Goal: Information Seeking & Learning: Learn about a topic

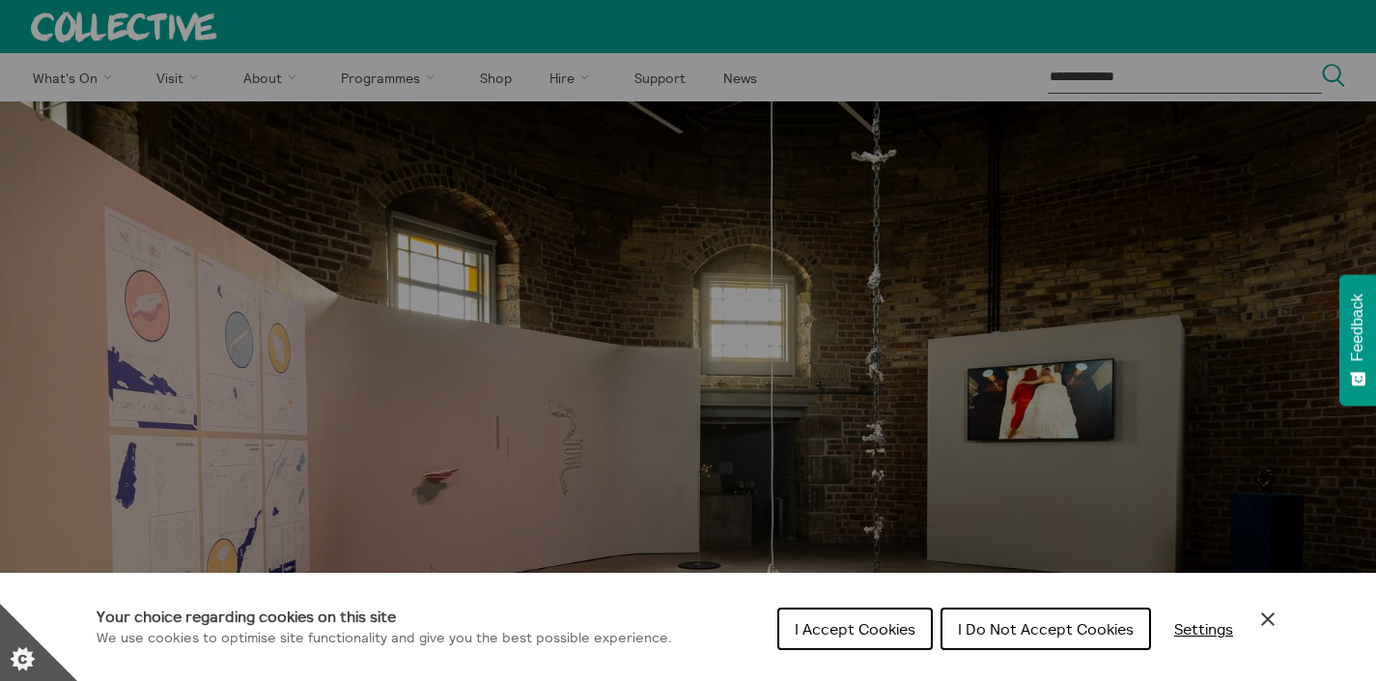
click at [974, 631] on span "I Do Not Accept Cookies" at bounding box center [1046, 628] width 176 height 19
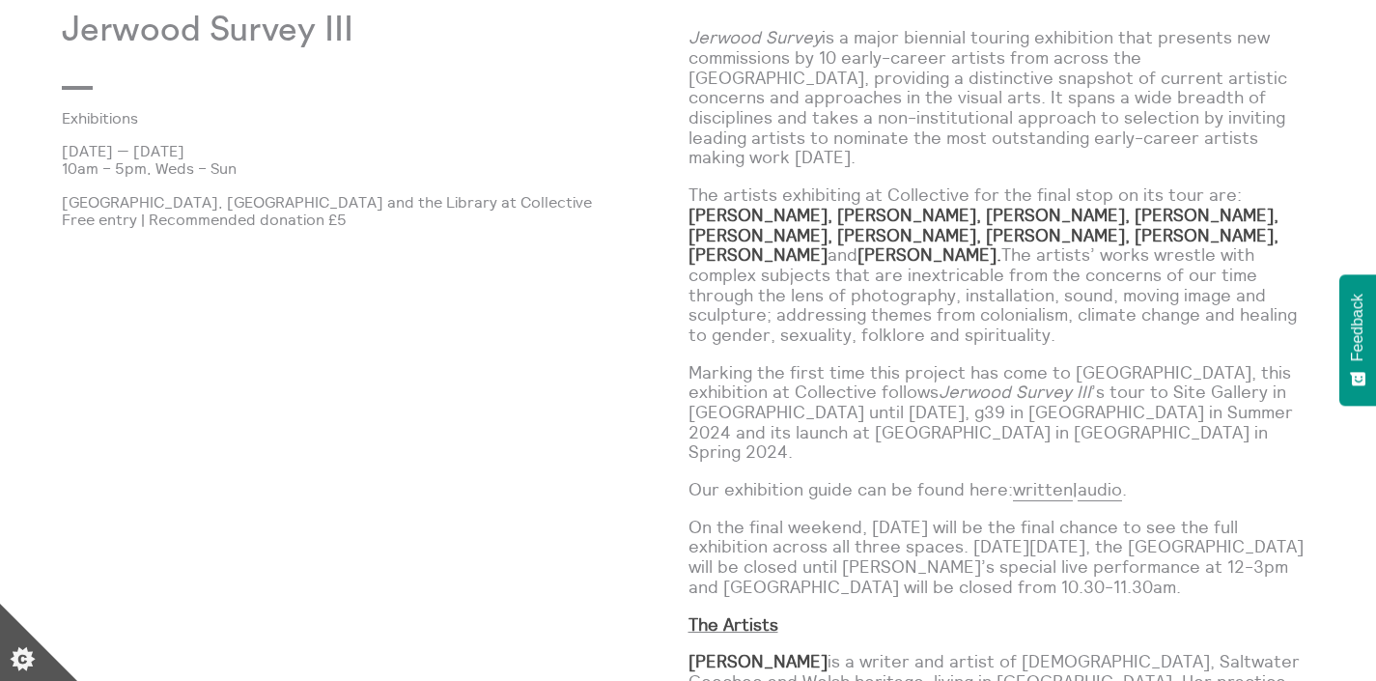
scroll to position [1236, 0]
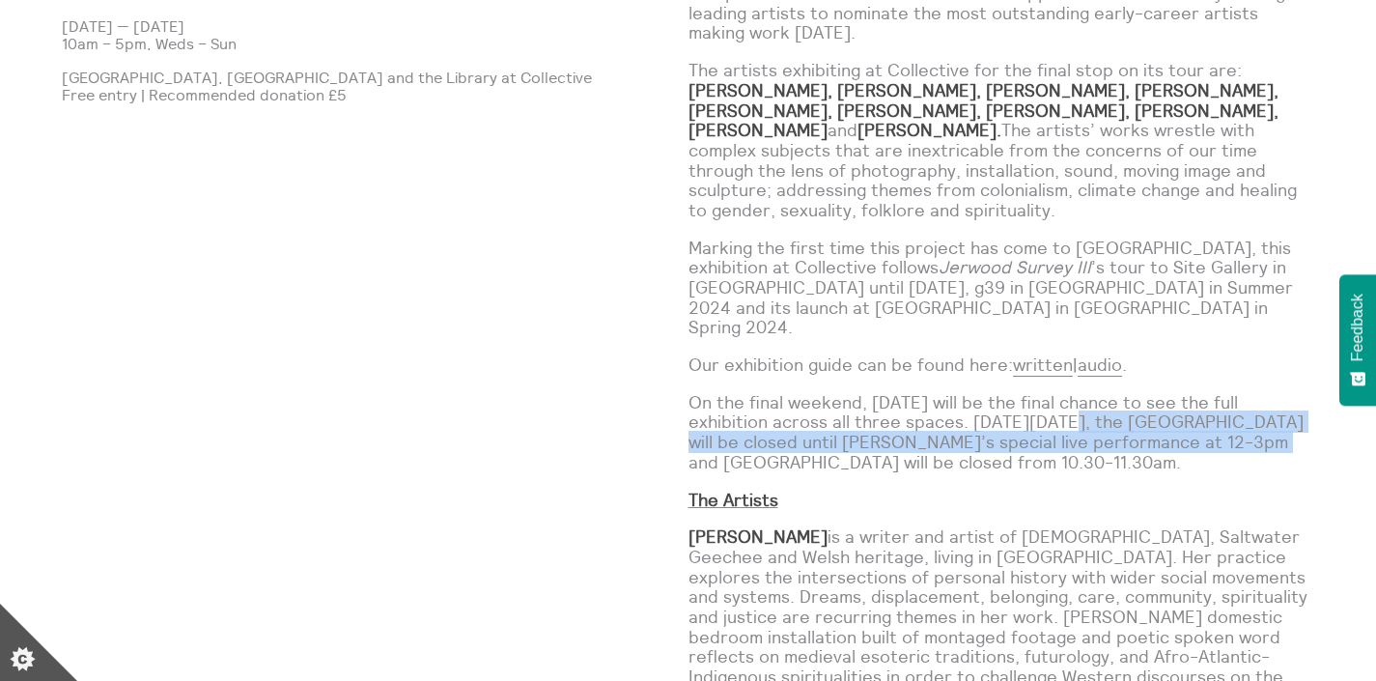
drag, startPoint x: 999, startPoint y: 382, endPoint x: 1158, endPoint y: 406, distance: 161.2
click at [1158, 406] on p "On the final weekend, [DATE] will be the final chance to see the full exhibitio…" at bounding box center [1002, 433] width 627 height 80
copy p "[DATE], the [GEOGRAPHIC_DATA] will be closed until [PERSON_NAME]’s special live…"
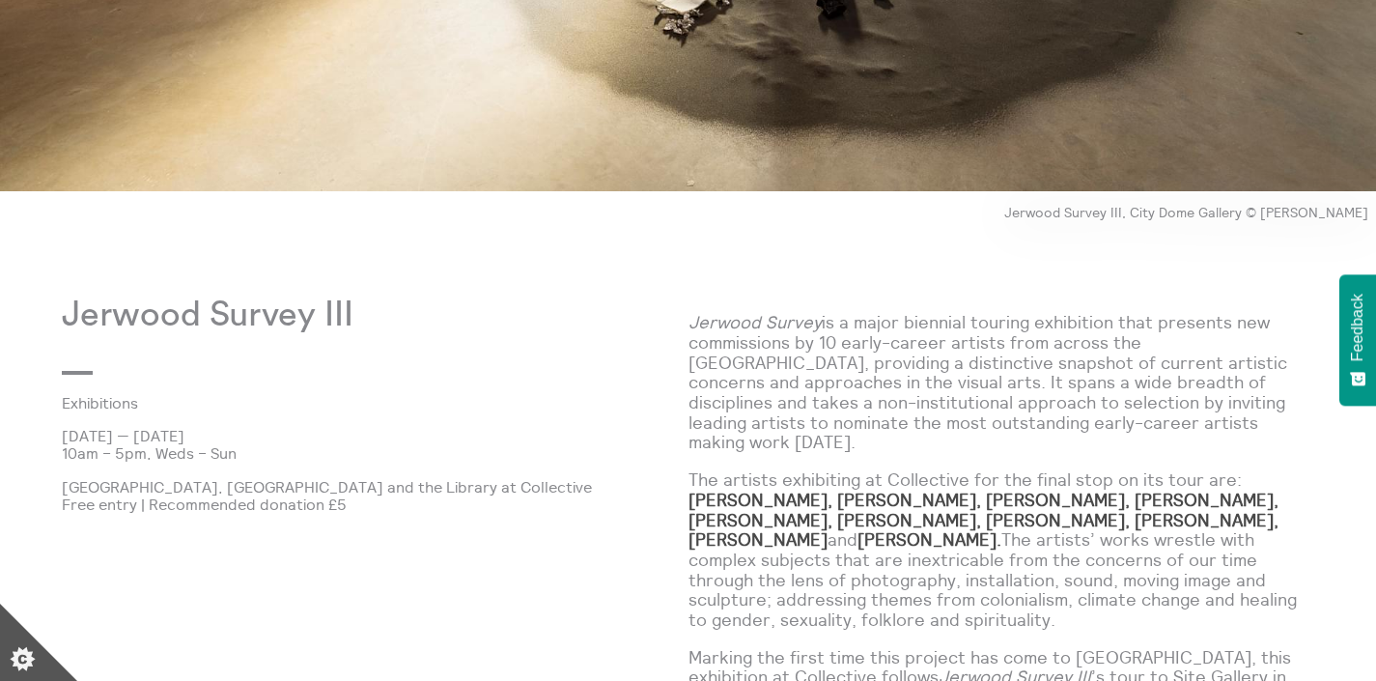
scroll to position [0, 0]
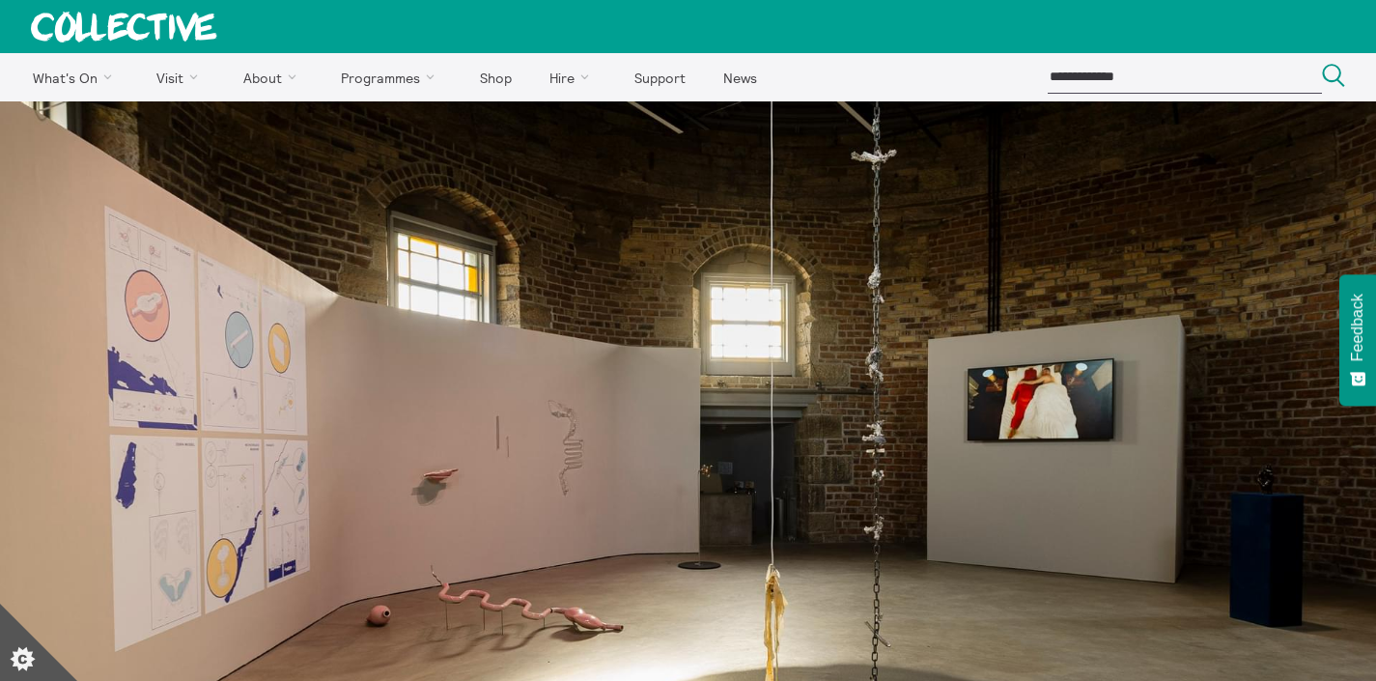
click at [1116, 83] on input "search" at bounding box center [1185, 77] width 274 height 32
type input "**********"
click at [1322, 64] on button "Search Close" at bounding box center [1333, 77] width 23 height 26
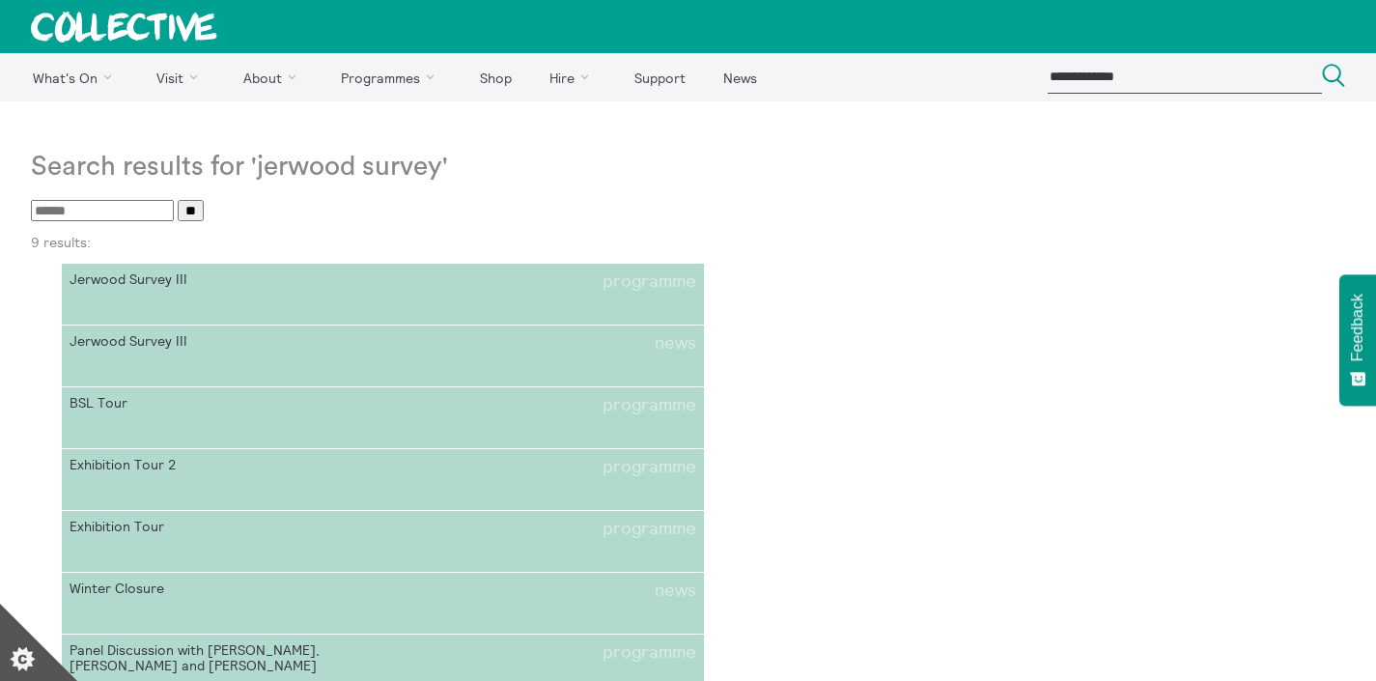
click at [100, 207] on input "search" at bounding box center [102, 210] width 143 height 21
type input "****"
click at [178, 200] on input "**" at bounding box center [191, 210] width 26 height 21
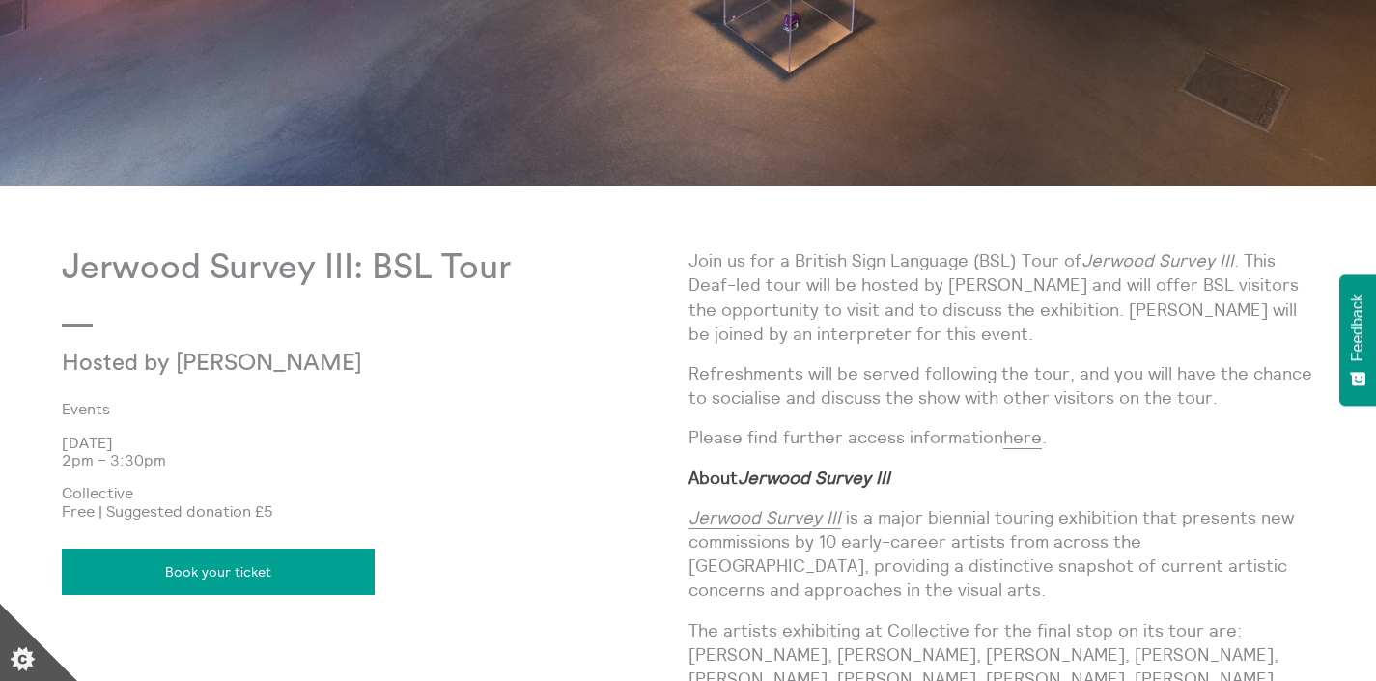
scroll to position [836, 0]
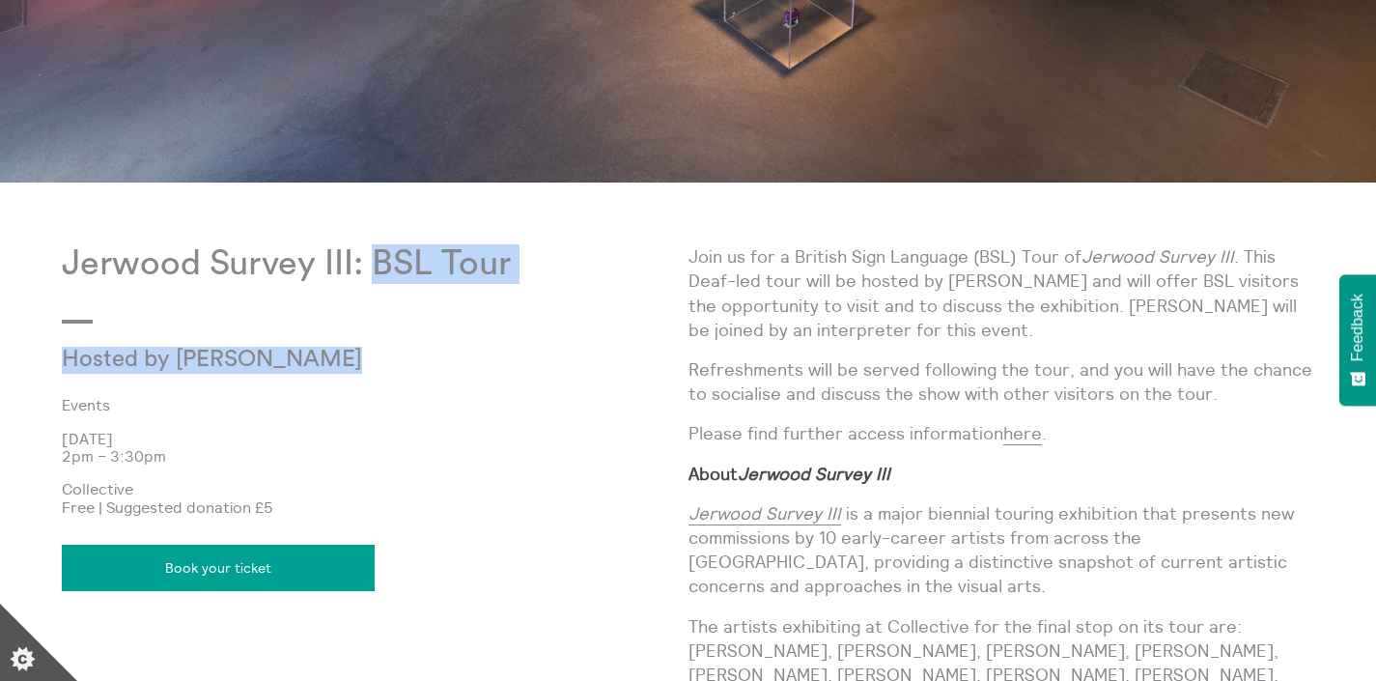
drag, startPoint x: 311, startPoint y: 361, endPoint x: 373, endPoint y: 271, distance: 109.0
click at [373, 271] on div "Jerwood Survey III: BSL Tour Hosted by Trudi Collier Events 5 Apr 2025 2pm – 3:…" at bounding box center [375, 573] width 627 height 659
drag, startPoint x: 151, startPoint y: 437, endPoint x: 382, endPoint y: 276, distance: 281.9
click at [382, 276] on div "Jerwood Survey III: BSL Tour Hosted by Trudi Collier Events 5 Apr 2025 2pm – 3:…" at bounding box center [375, 573] width 627 height 659
click at [382, 276] on p "Jerwood Survey III: BSL Tour" at bounding box center [375, 264] width 627 height 40
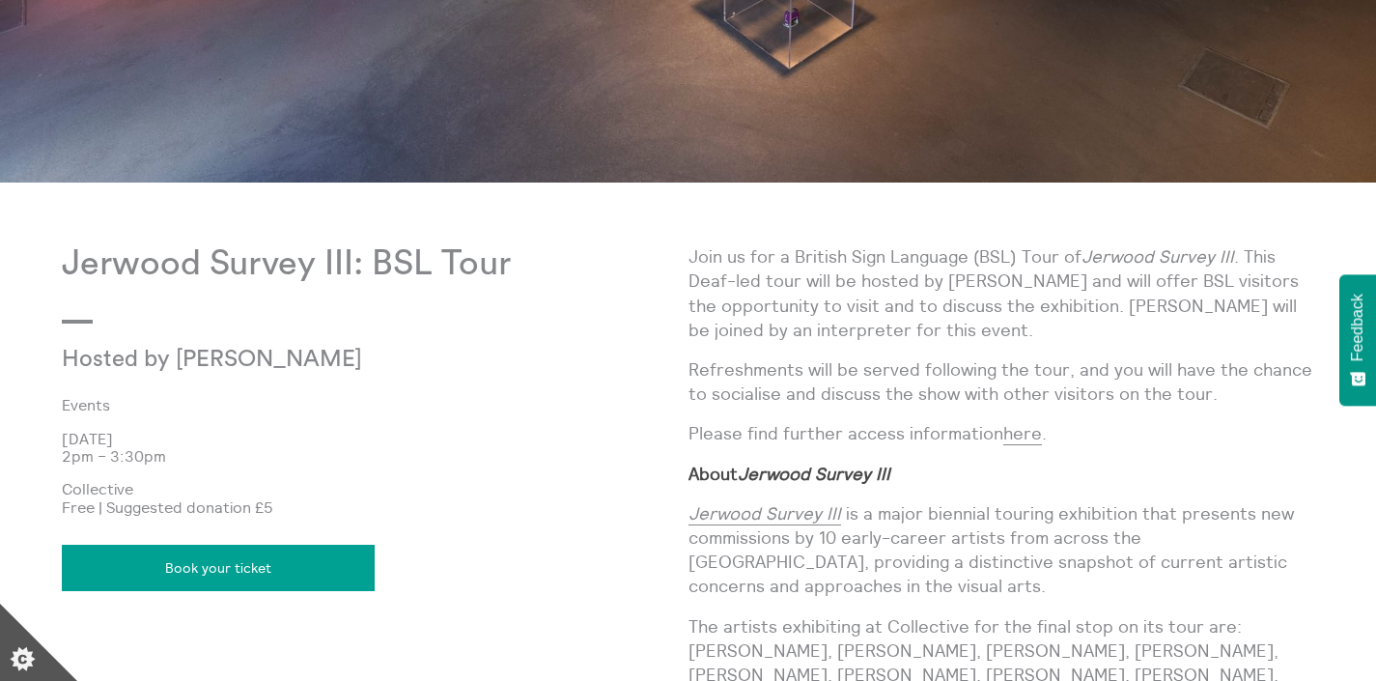
drag, startPoint x: 373, startPoint y: 269, endPoint x: 299, endPoint y: 436, distance: 182.5
click at [299, 436] on div "Jerwood Survey III: BSL Tour Hosted by Trudi Collier Events 5 Apr 2025 2pm – 3:…" at bounding box center [375, 573] width 627 height 659
copy div "BSL Tour Hosted by Trudi Collier Events 5 Apr 2025"
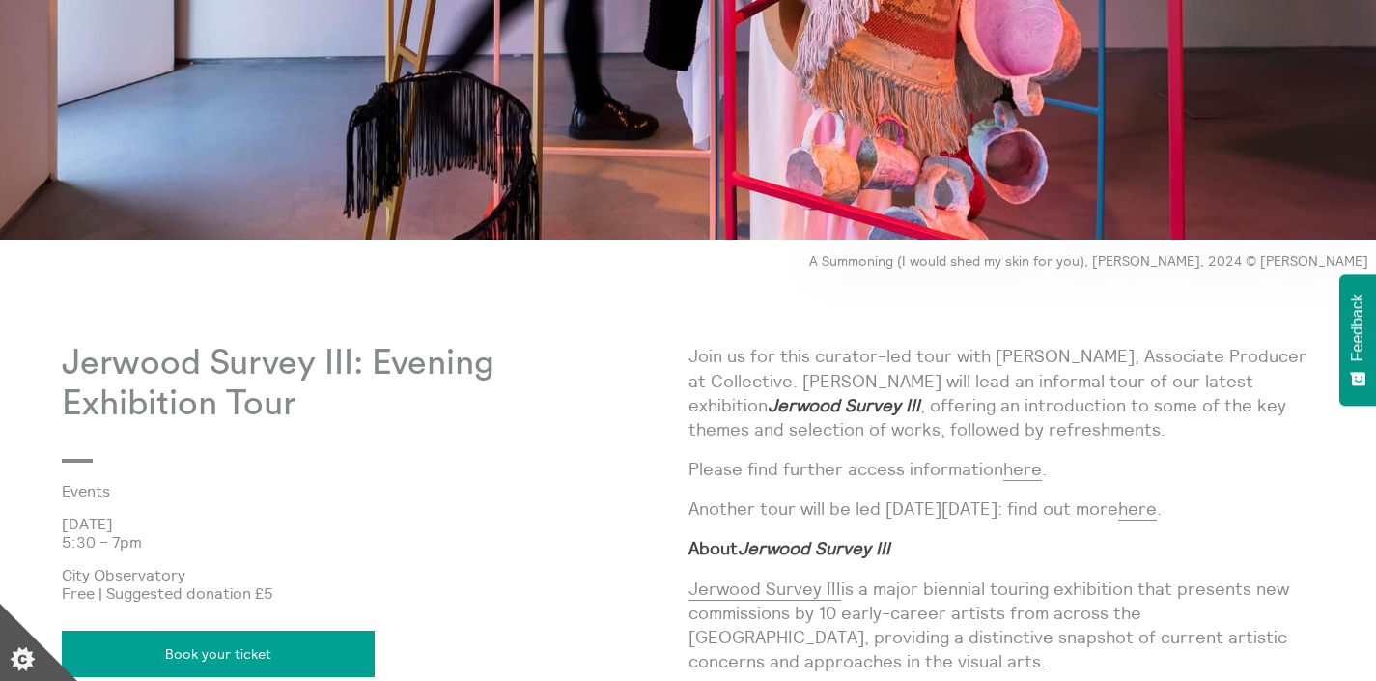
scroll to position [792, 0]
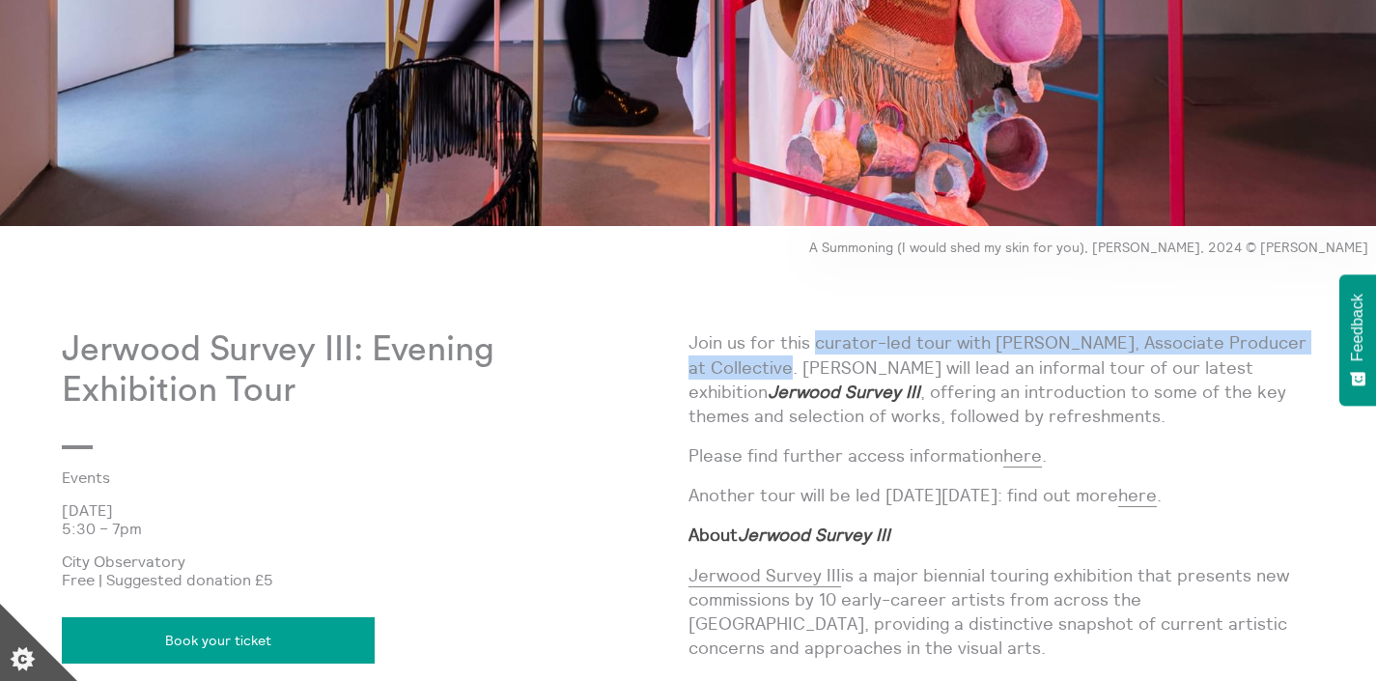
drag, startPoint x: 815, startPoint y: 345, endPoint x: 783, endPoint y: 369, distance: 40.0
click at [783, 369] on p "Join us for this curator-led tour with David Upton, Associate Producer at Colle…" at bounding box center [1002, 379] width 627 height 98
copy p "curator-led tour with David Upton, Associate Producer at Collective."
drag, startPoint x: 150, startPoint y: 511, endPoint x: 62, endPoint y: 507, distance: 88.0
click at [62, 507] on p "10 Apr 2025" at bounding box center [375, 509] width 627 height 17
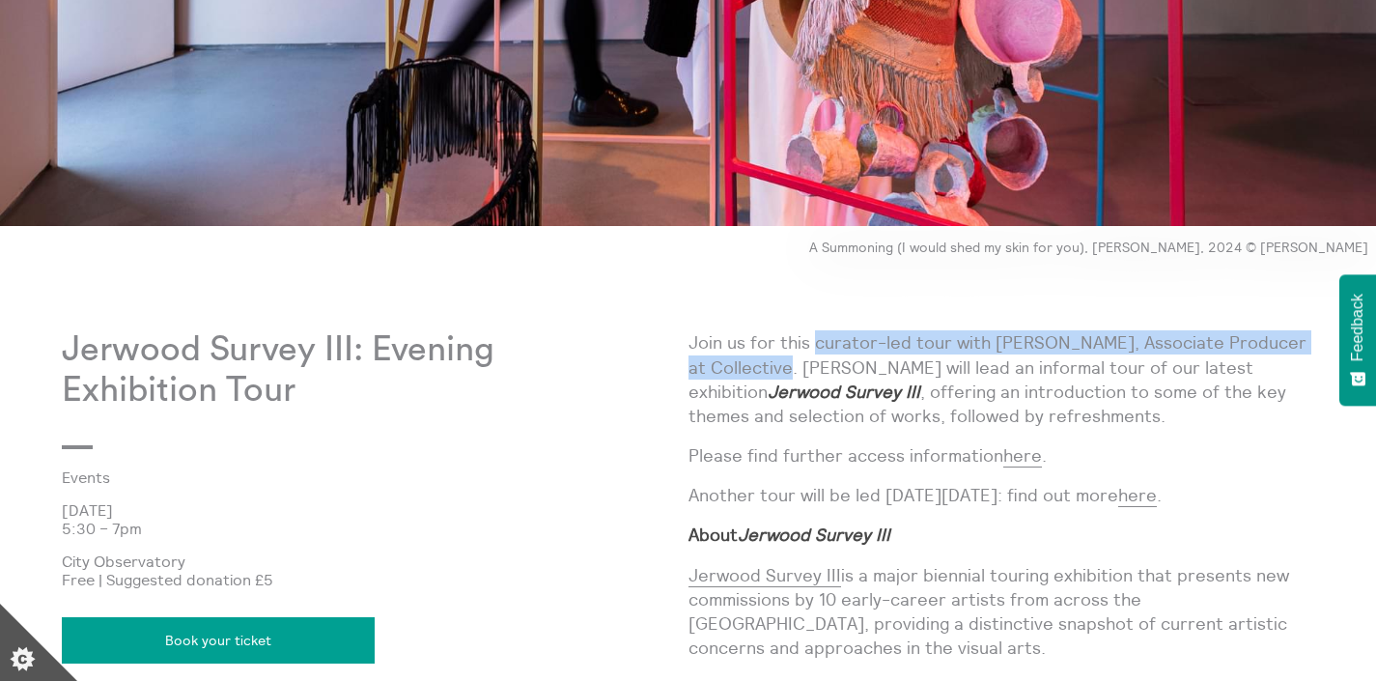
copy p "10 Apr 2025"
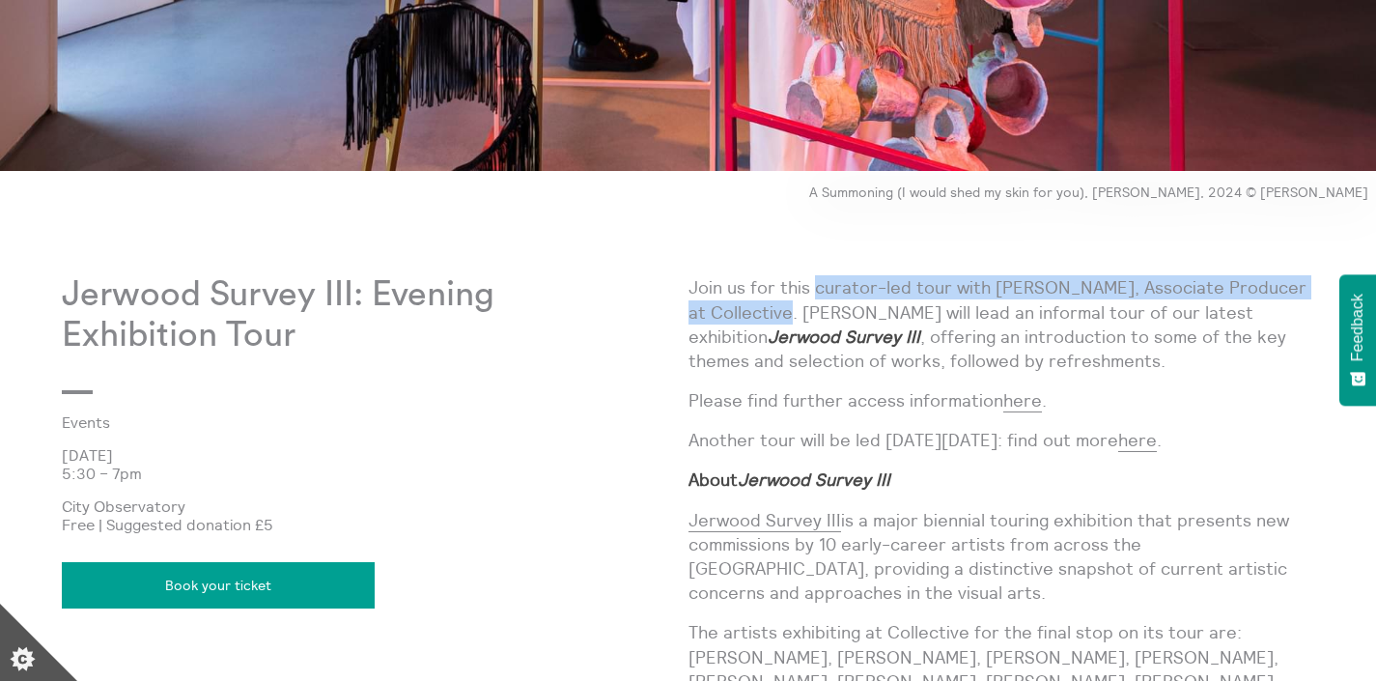
scroll to position [846, 0]
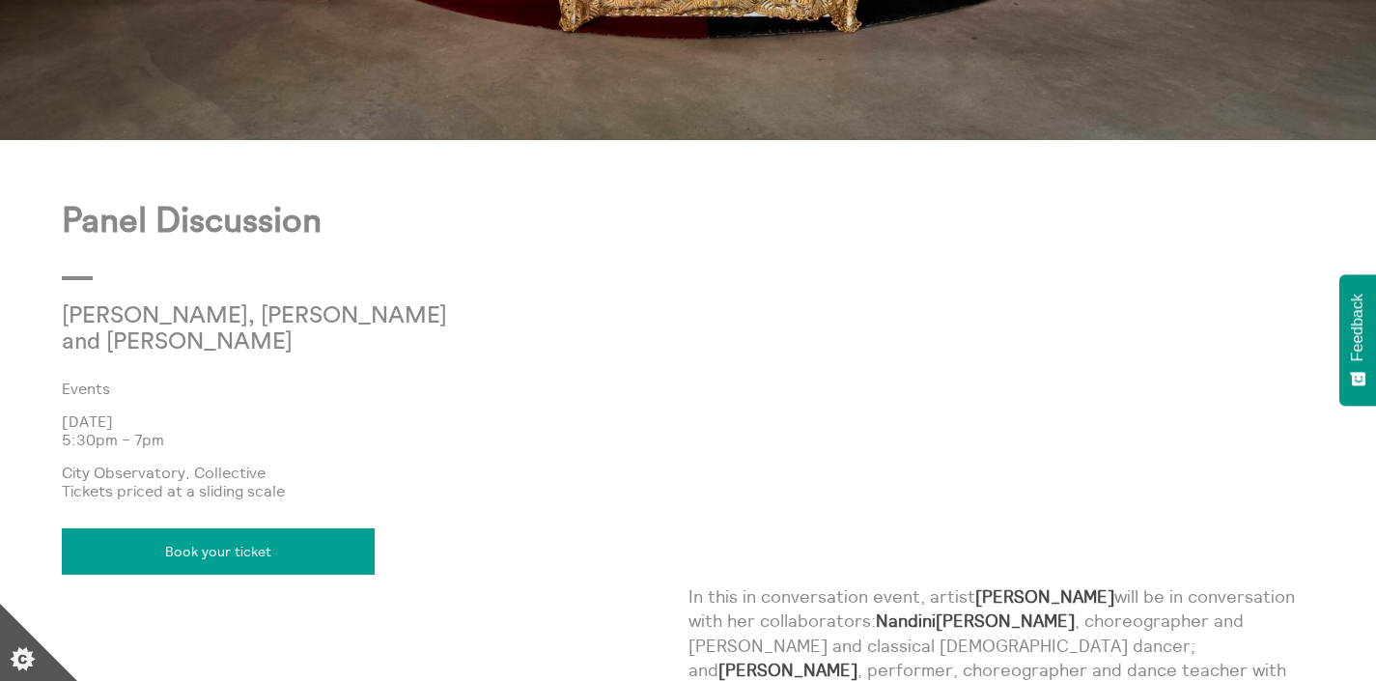
scroll to position [1034, 0]
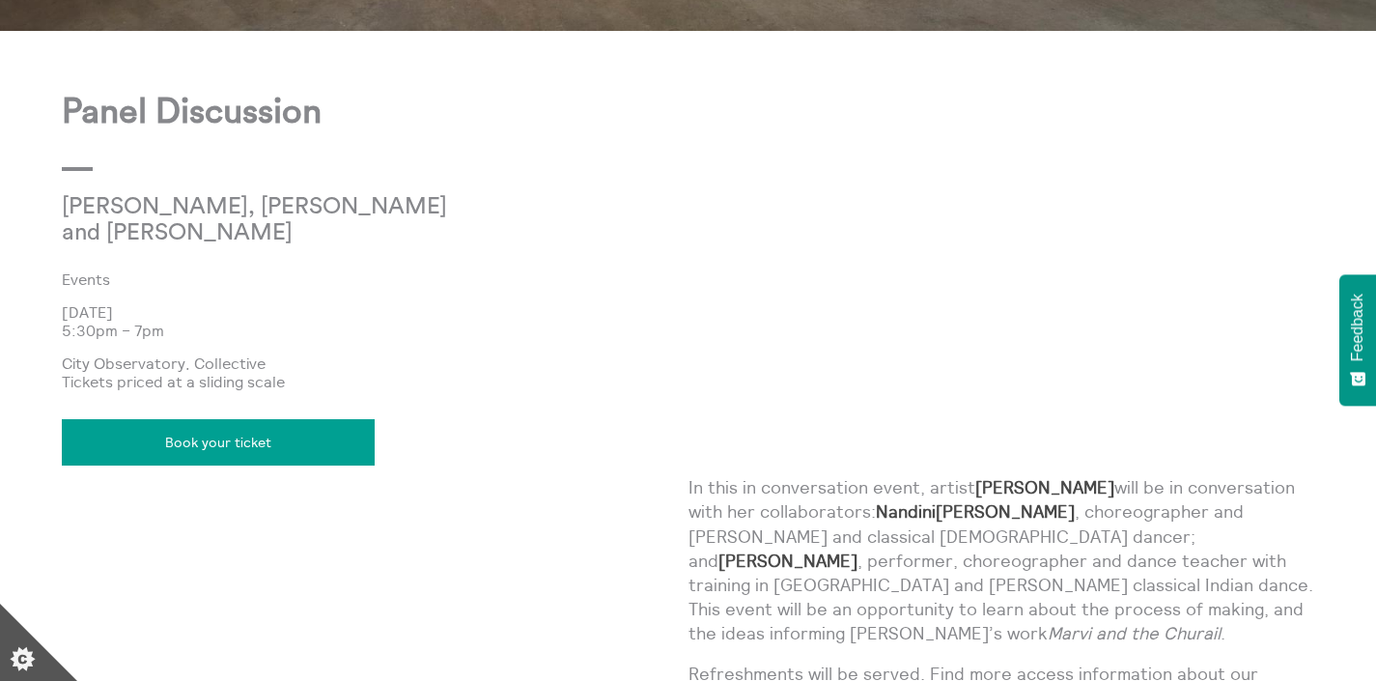
drag, startPoint x: 69, startPoint y: 117, endPoint x: 158, endPoint y: 307, distance: 210.4
click at [158, 307] on div "Panel Discussion Aqsa Arif, Nandini Manjunath and Himadri Madan Events 27 Mar 2…" at bounding box center [375, 623] width 627 height 1060
copy div "Panel Discussion Aqsa Arif, Nandini Manjunath and Himadri Madan Events 27 Mar 2…"
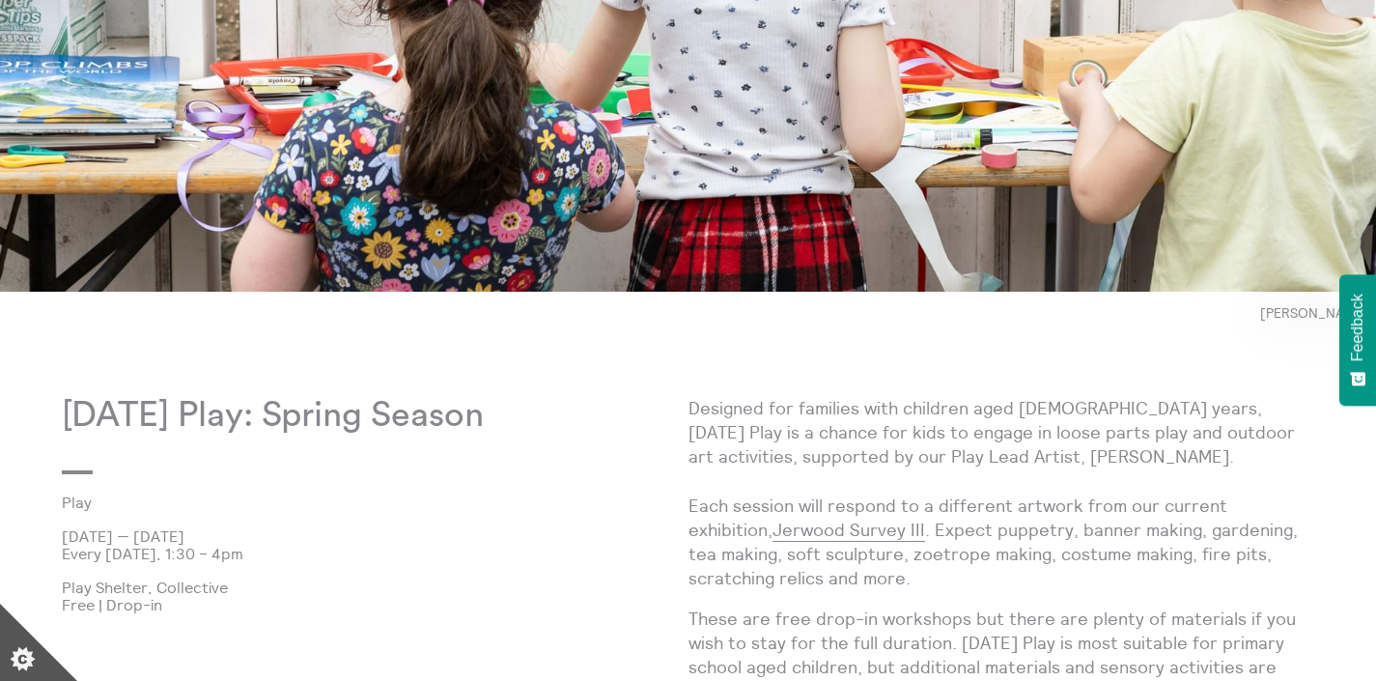
scroll to position [932, 0]
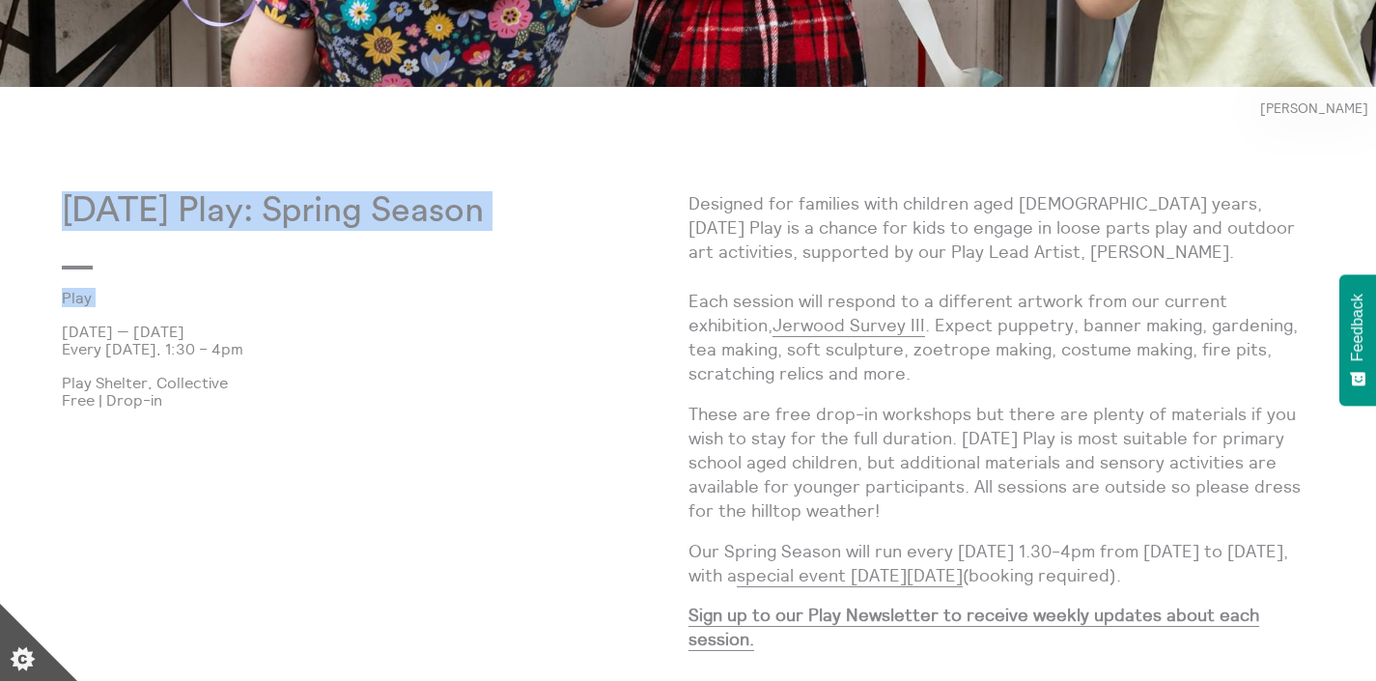
drag, startPoint x: 62, startPoint y: 205, endPoint x: 155, endPoint y: 320, distance: 147.7
click at [155, 320] on div "Friday Play: Spring Season Play 28 Mar 2025 — 2 May 2025 Every Friday, 1:30 – 4…" at bounding box center [375, 460] width 627 height 539
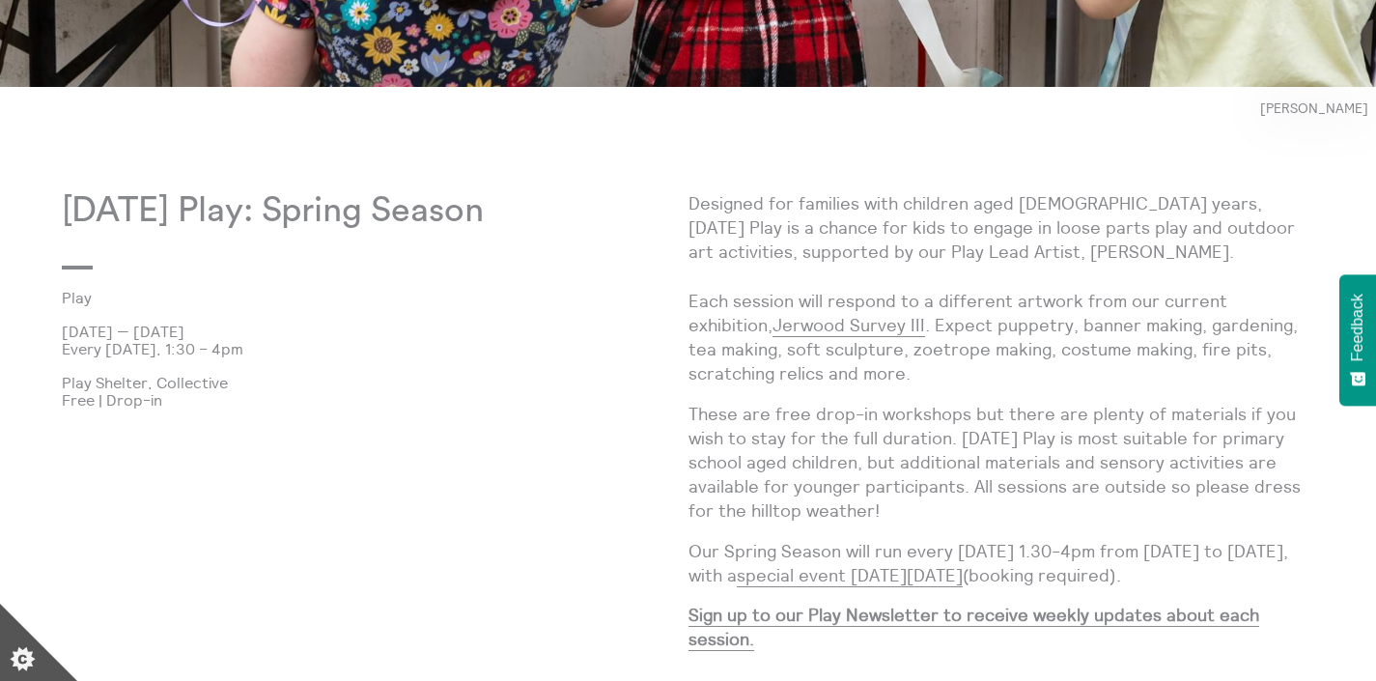
click at [339, 326] on p "28 Mar 2025 — 2 May 2025" at bounding box center [375, 331] width 627 height 17
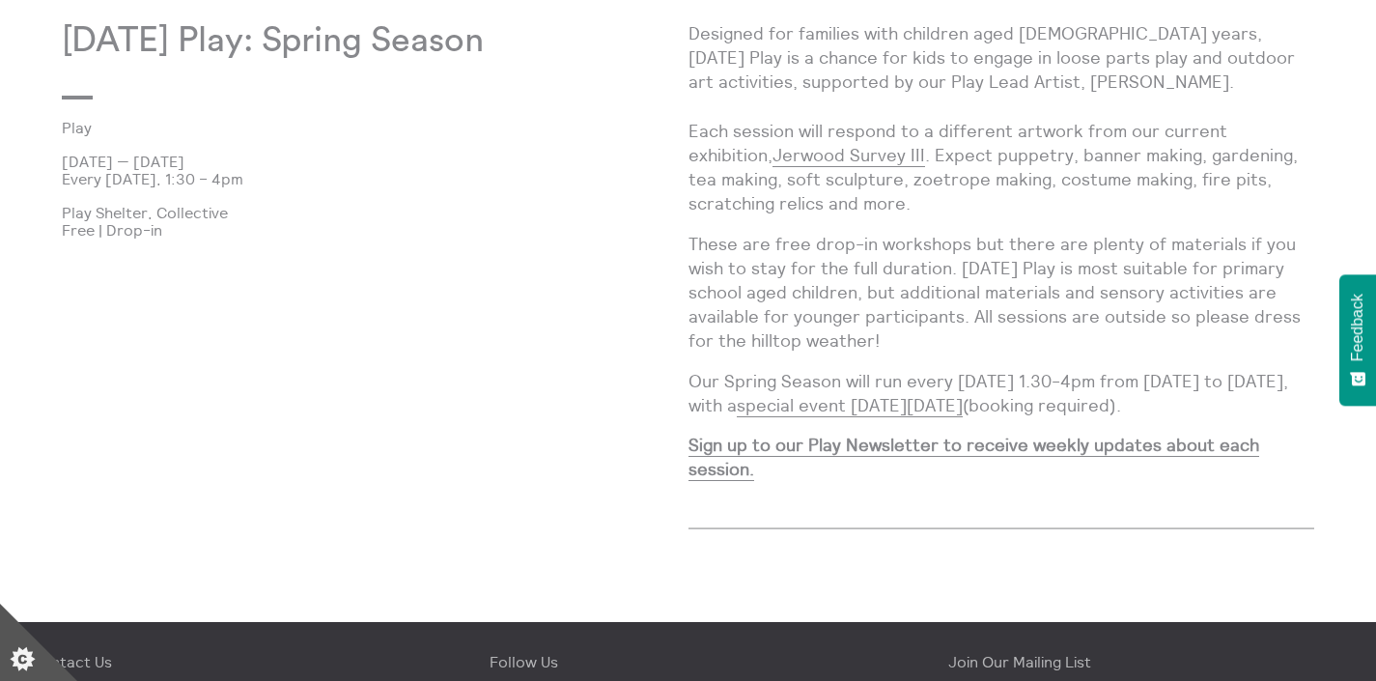
scroll to position [1104, 0]
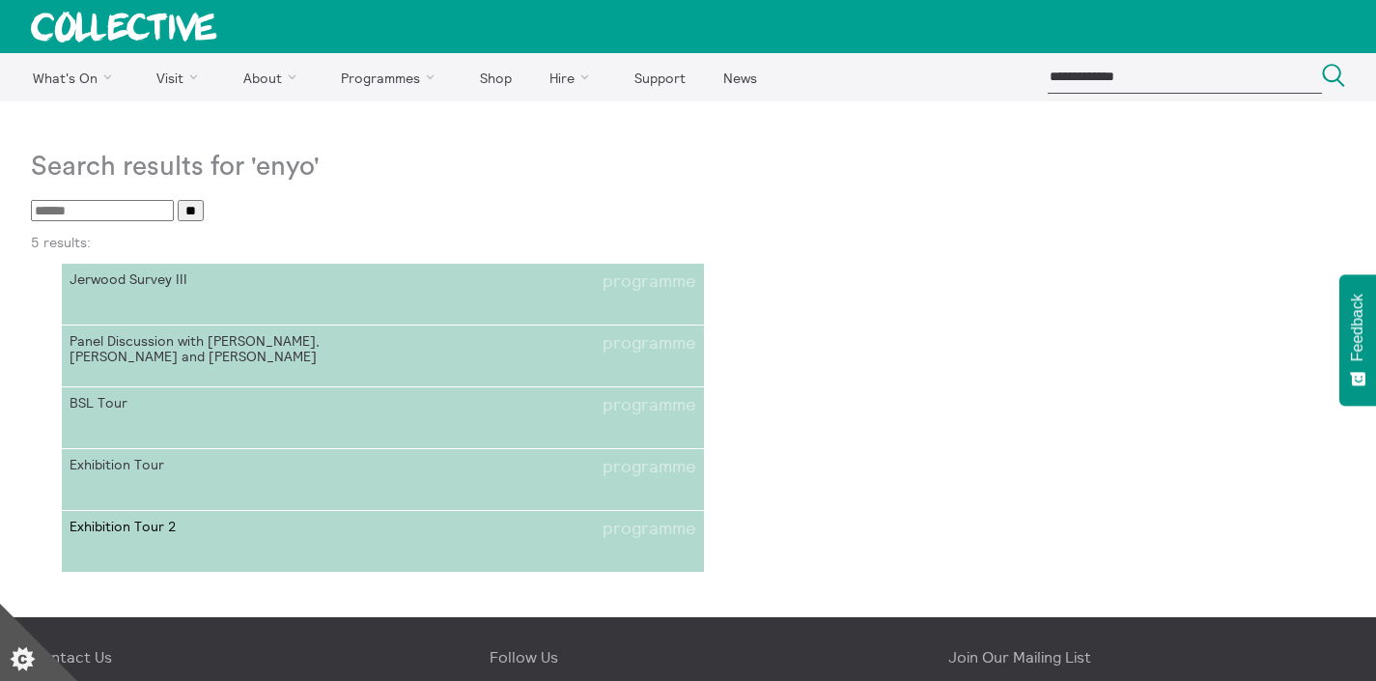
scroll to position [23, 0]
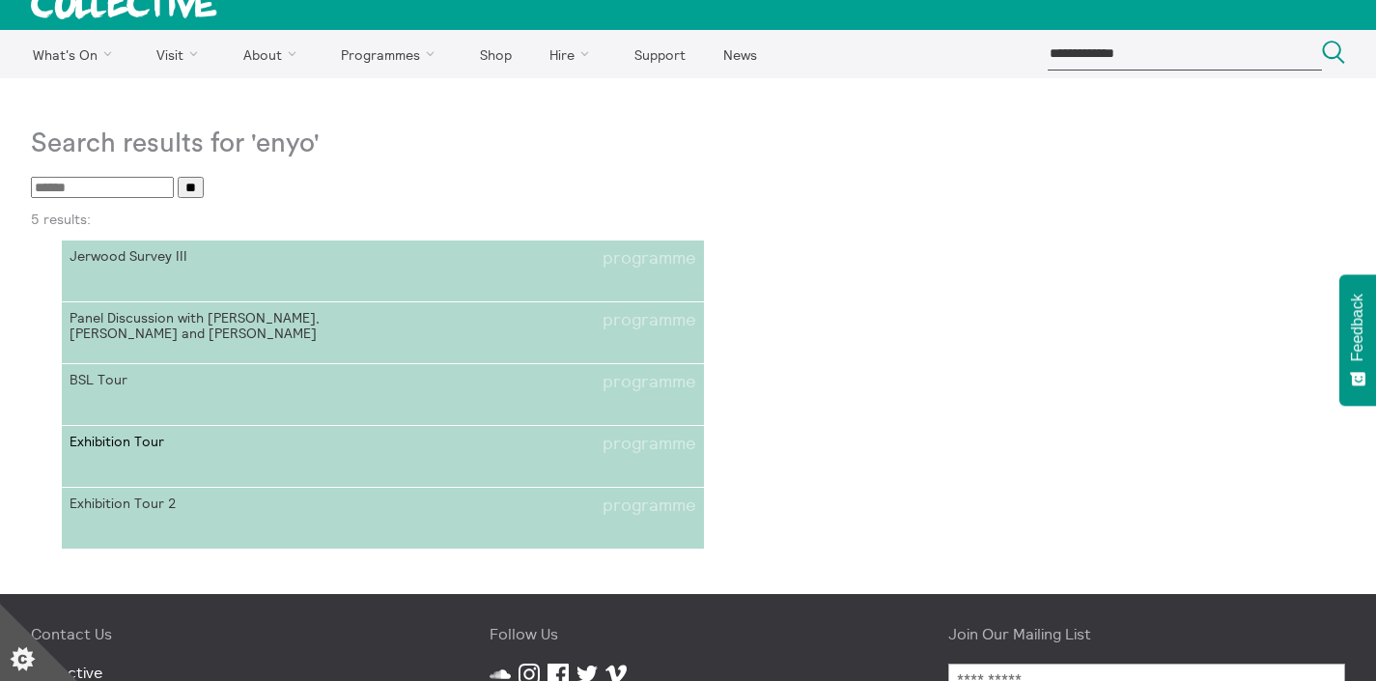
scroll to position [23, 0]
click at [285, 515] on link "Exhibition Tour 2 programme" at bounding box center [383, 519] width 642 height 62
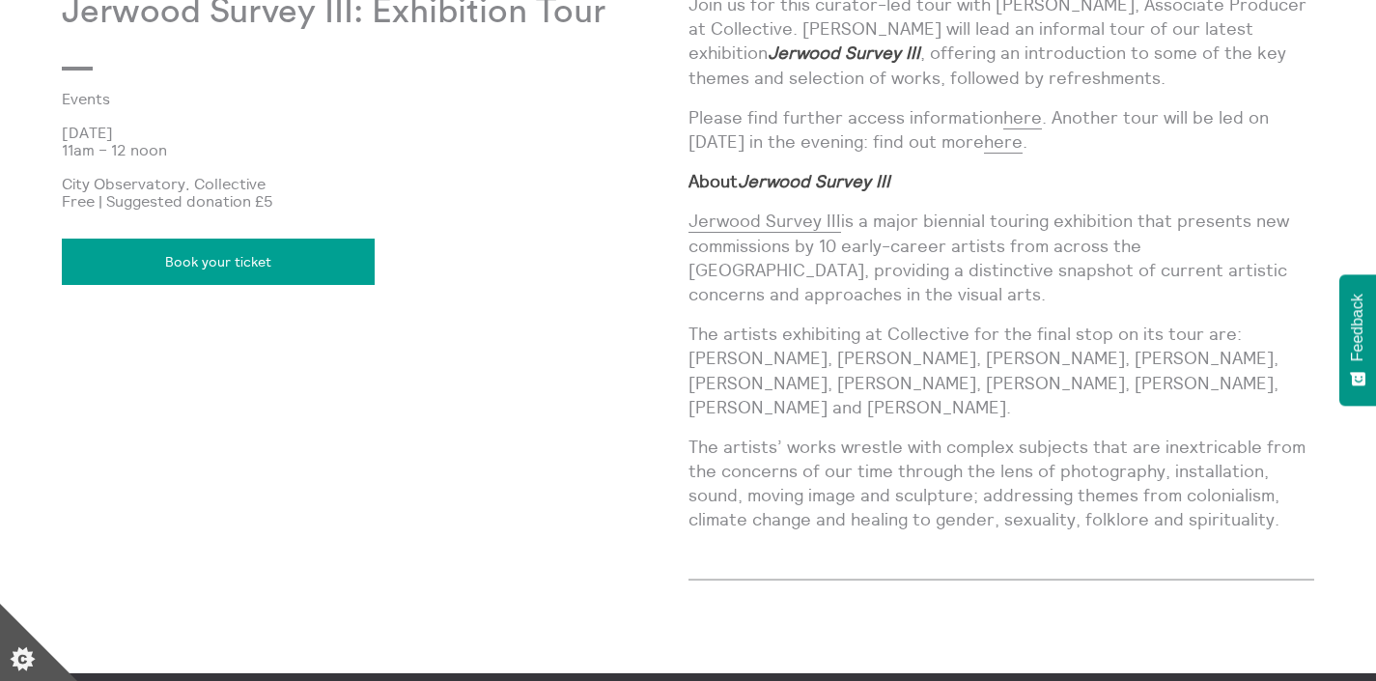
scroll to position [946, 0]
